Goal: Transaction & Acquisition: Download file/media

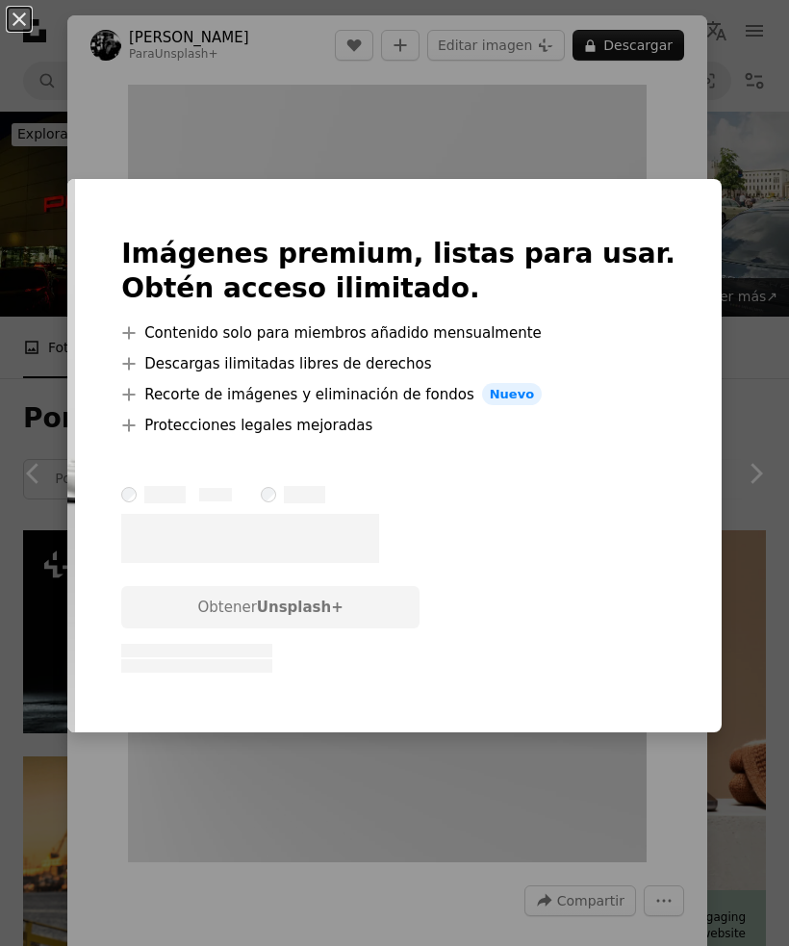
scroll to position [1225, 0]
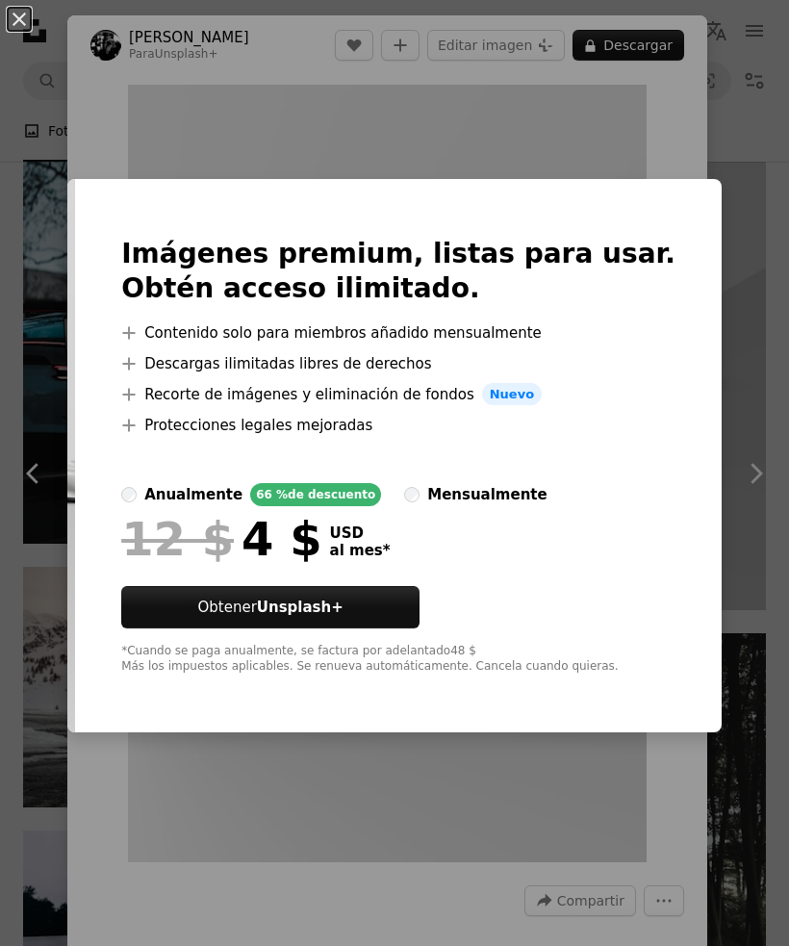
click at [651, 180] on div "An X shape Imágenes premium, listas para usar. Obtén acceso ilimitado. A plus s…" at bounding box center [394, 473] width 789 height 946
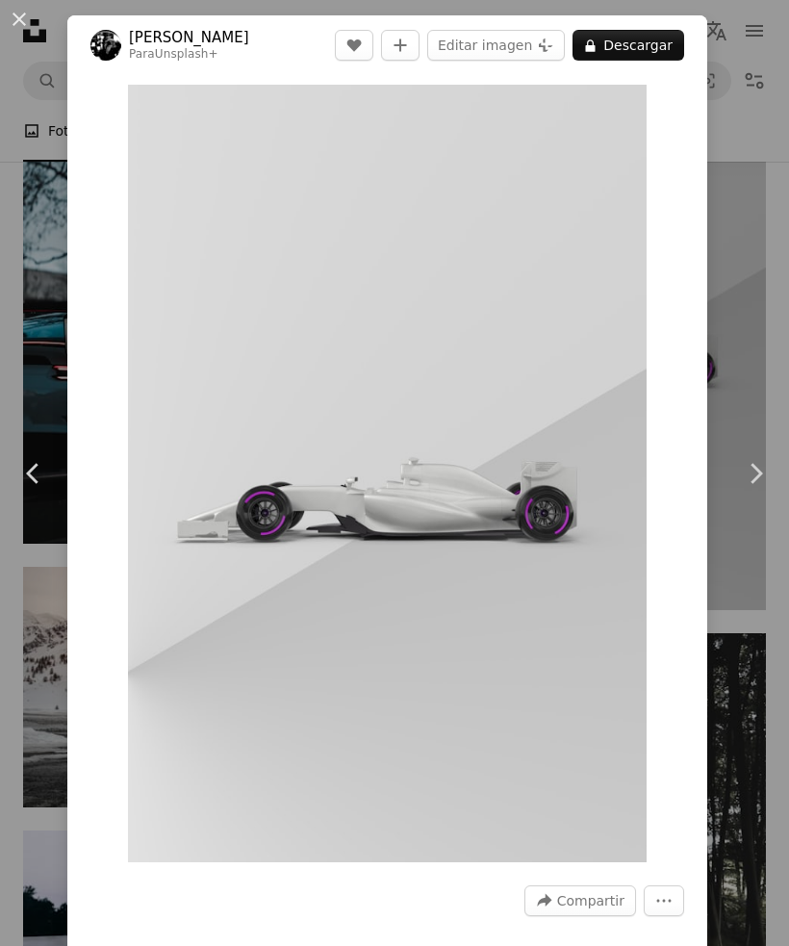
click at [17, 11] on button "An X shape" at bounding box center [19, 19] width 23 height 23
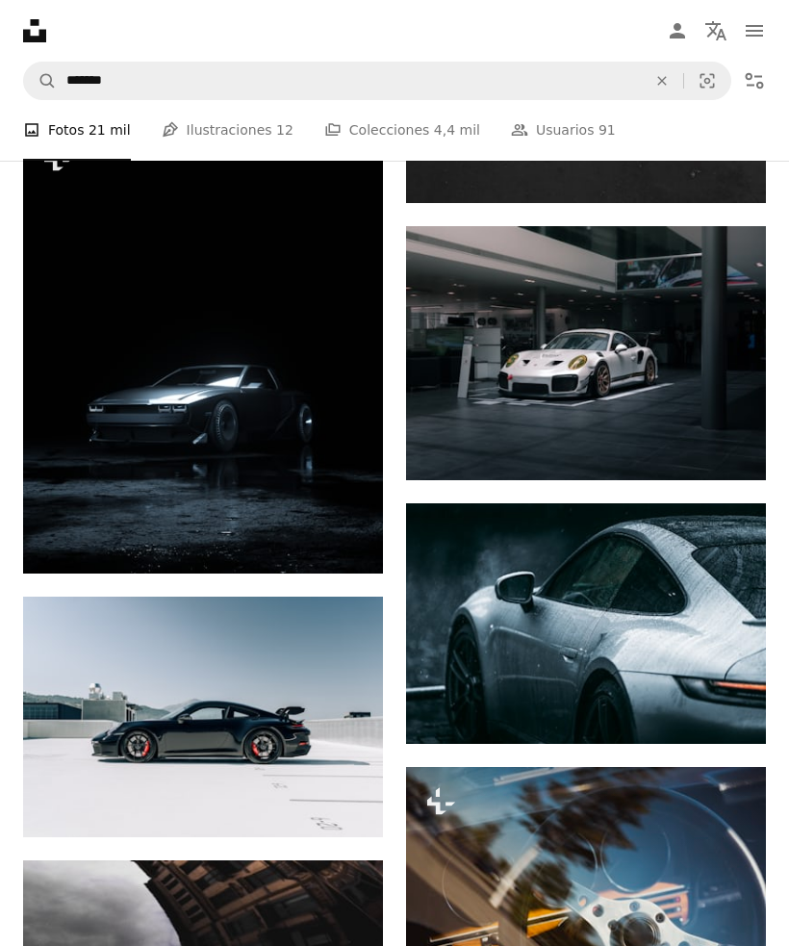
scroll to position [2195, 0]
click at [729, 456] on icon "Arrow pointing down" at bounding box center [727, 444] width 15 height 23
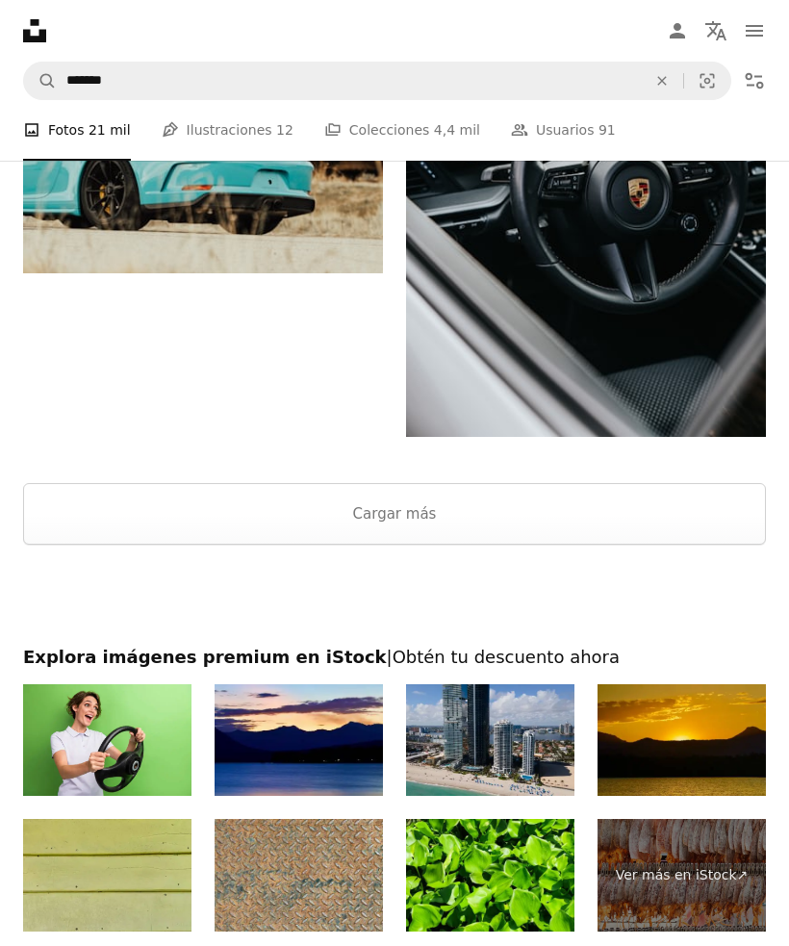
scroll to position [4292, 0]
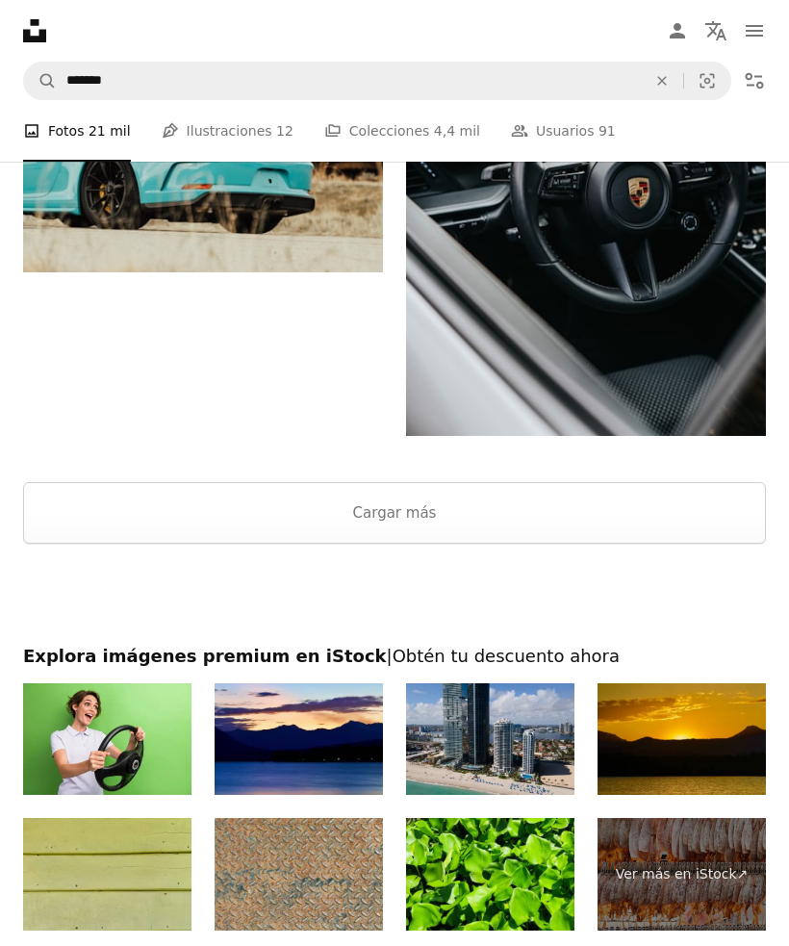
click at [347, 518] on button "Cargar más" at bounding box center [394, 513] width 743 height 62
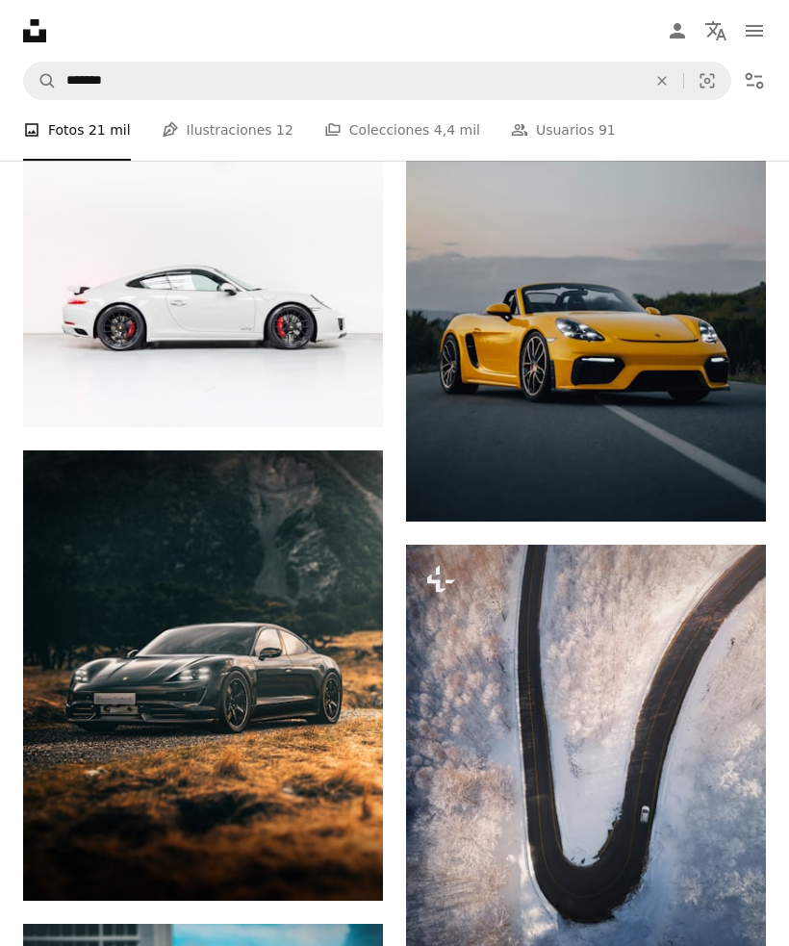
scroll to position [6531, 0]
click at [294, 318] on img at bounding box center [203, 293] width 360 height 270
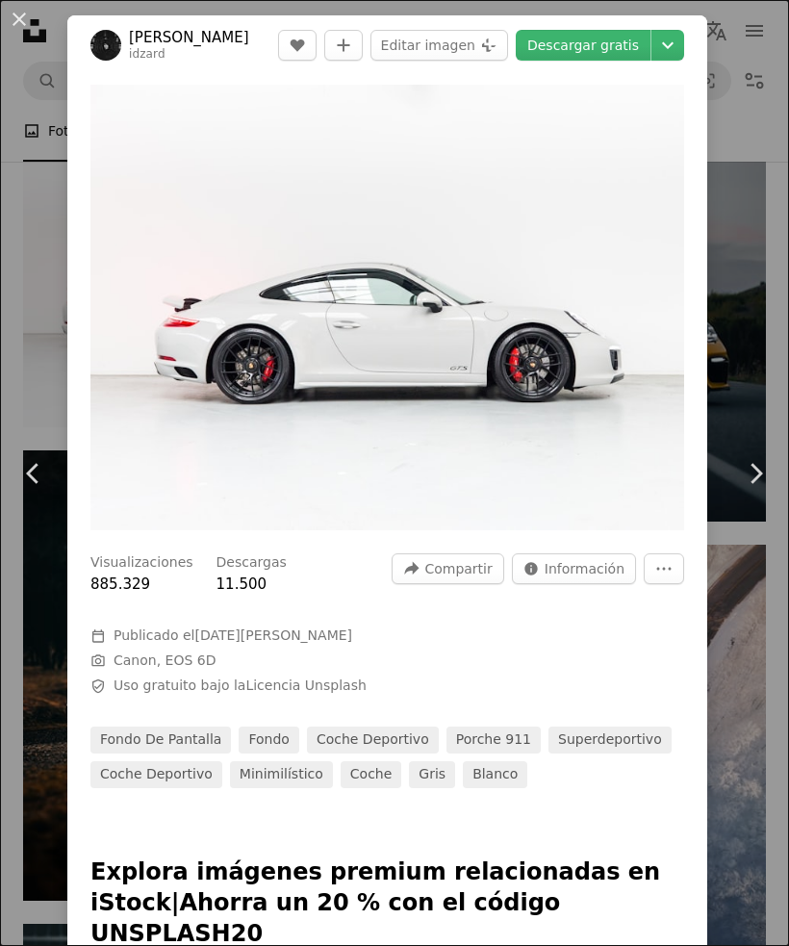
click at [651, 54] on link "Descargar gratis" at bounding box center [583, 45] width 135 height 31
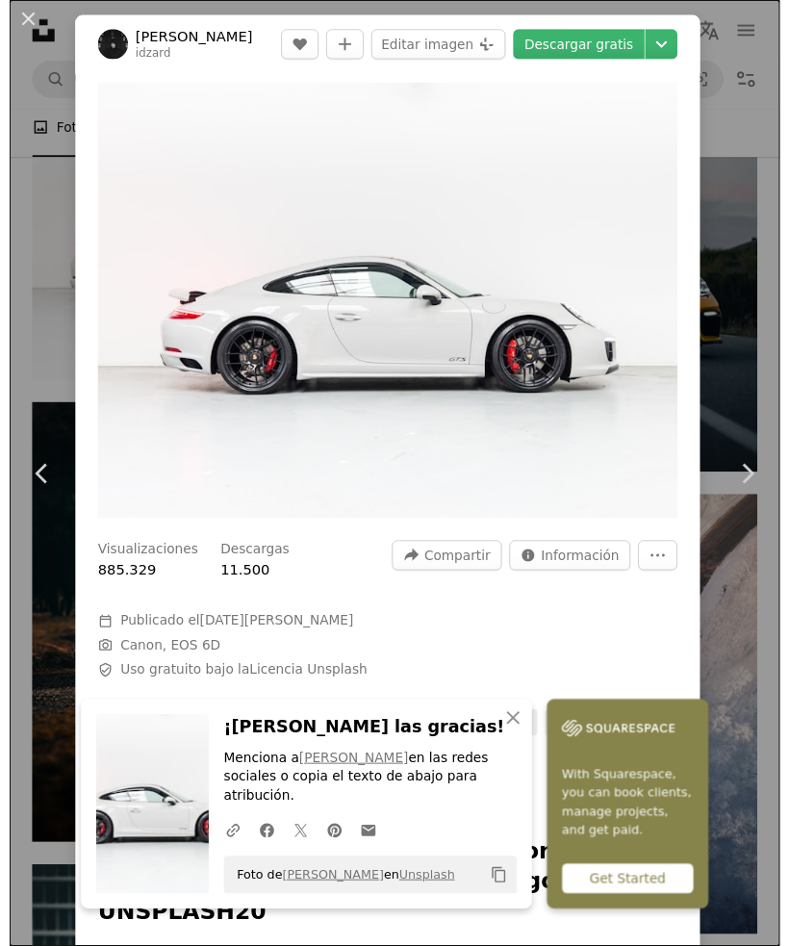
scroll to position [6593, 0]
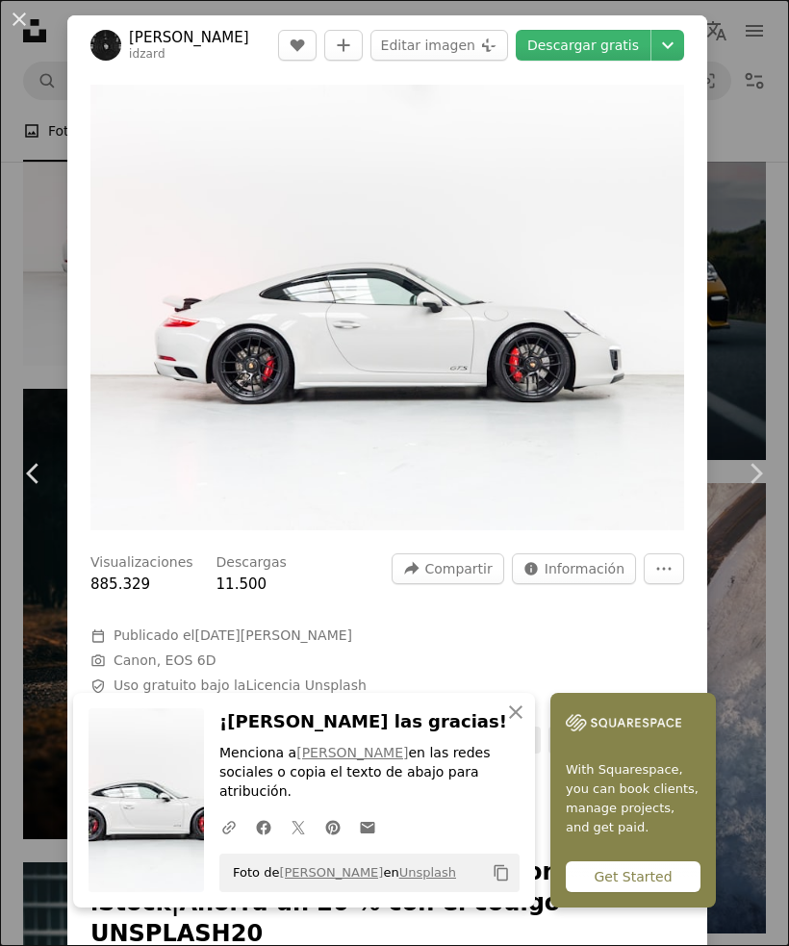
click at [740, 91] on div "An X shape Chevron left Chevron right [PERSON_NAME] [PERSON_NAME] A heart A plu…" at bounding box center [394, 473] width 789 height 946
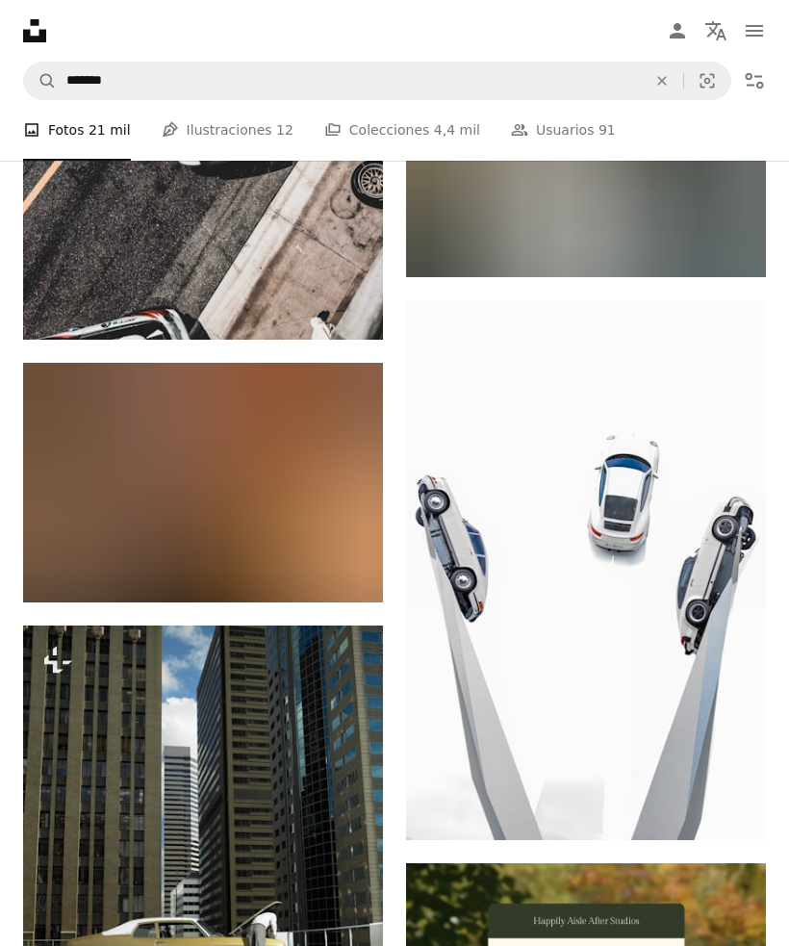
scroll to position [8834, 0]
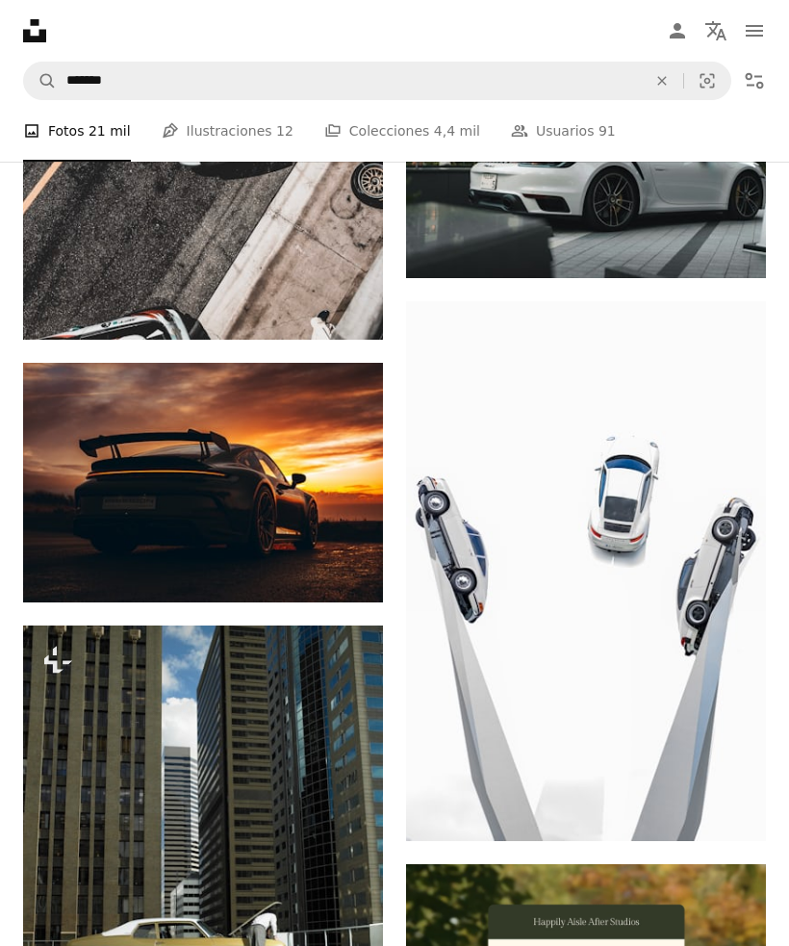
click at [634, 620] on img at bounding box center [586, 571] width 360 height 540
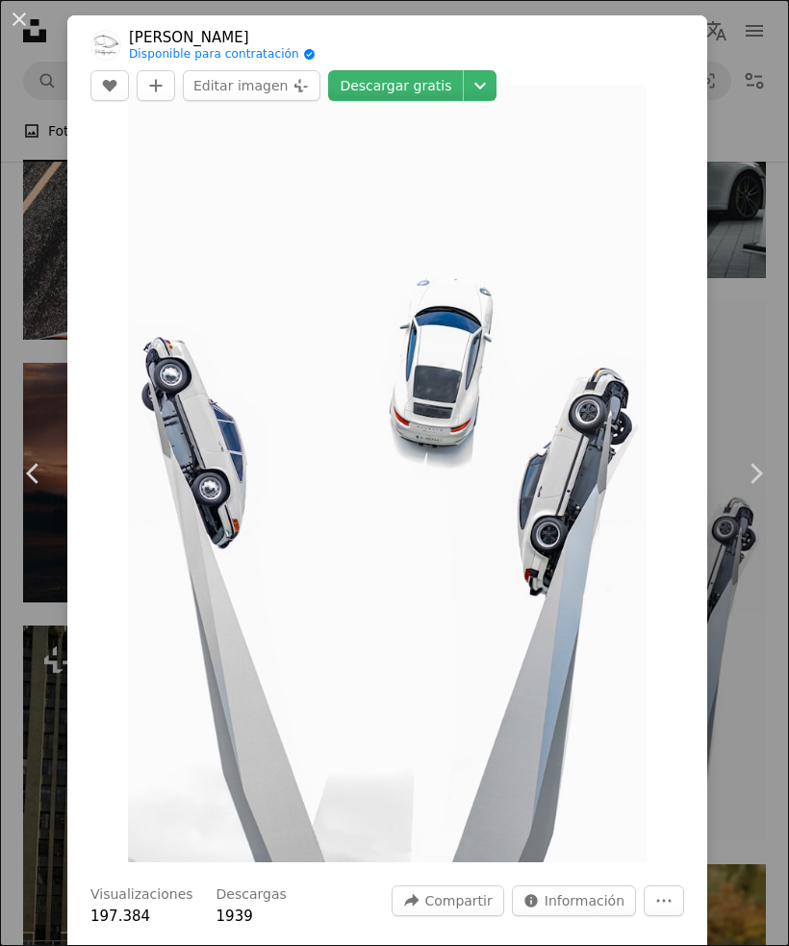
click at [400, 77] on link "Descargar gratis" at bounding box center [395, 85] width 135 height 31
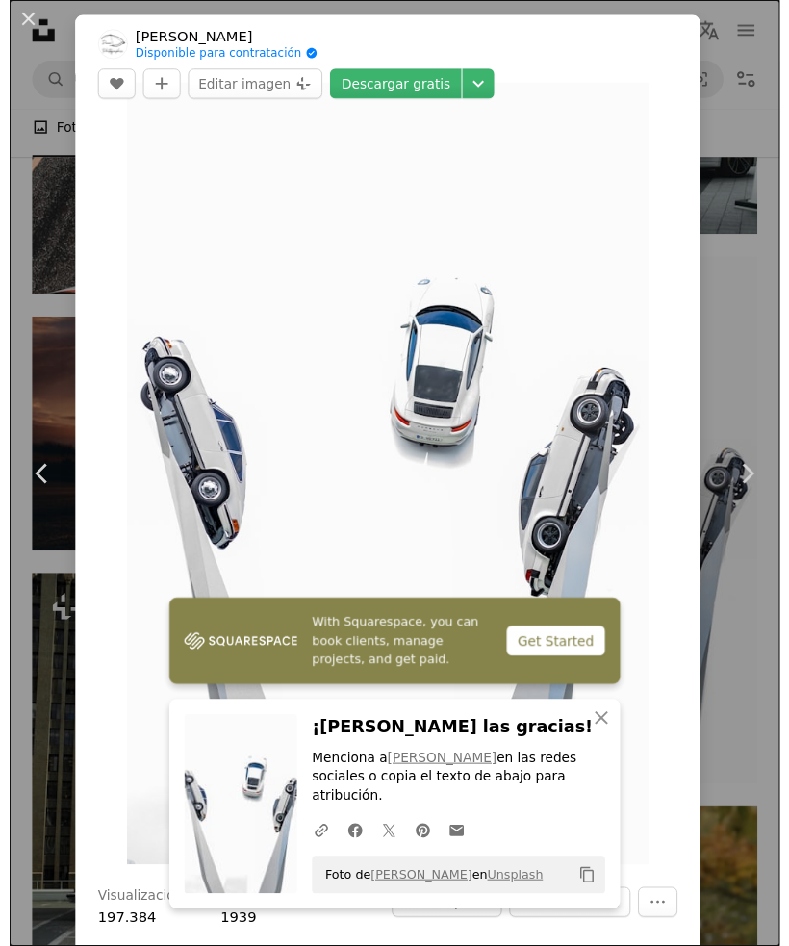
scroll to position [8896, 0]
